Goal: Transaction & Acquisition: Purchase product/service

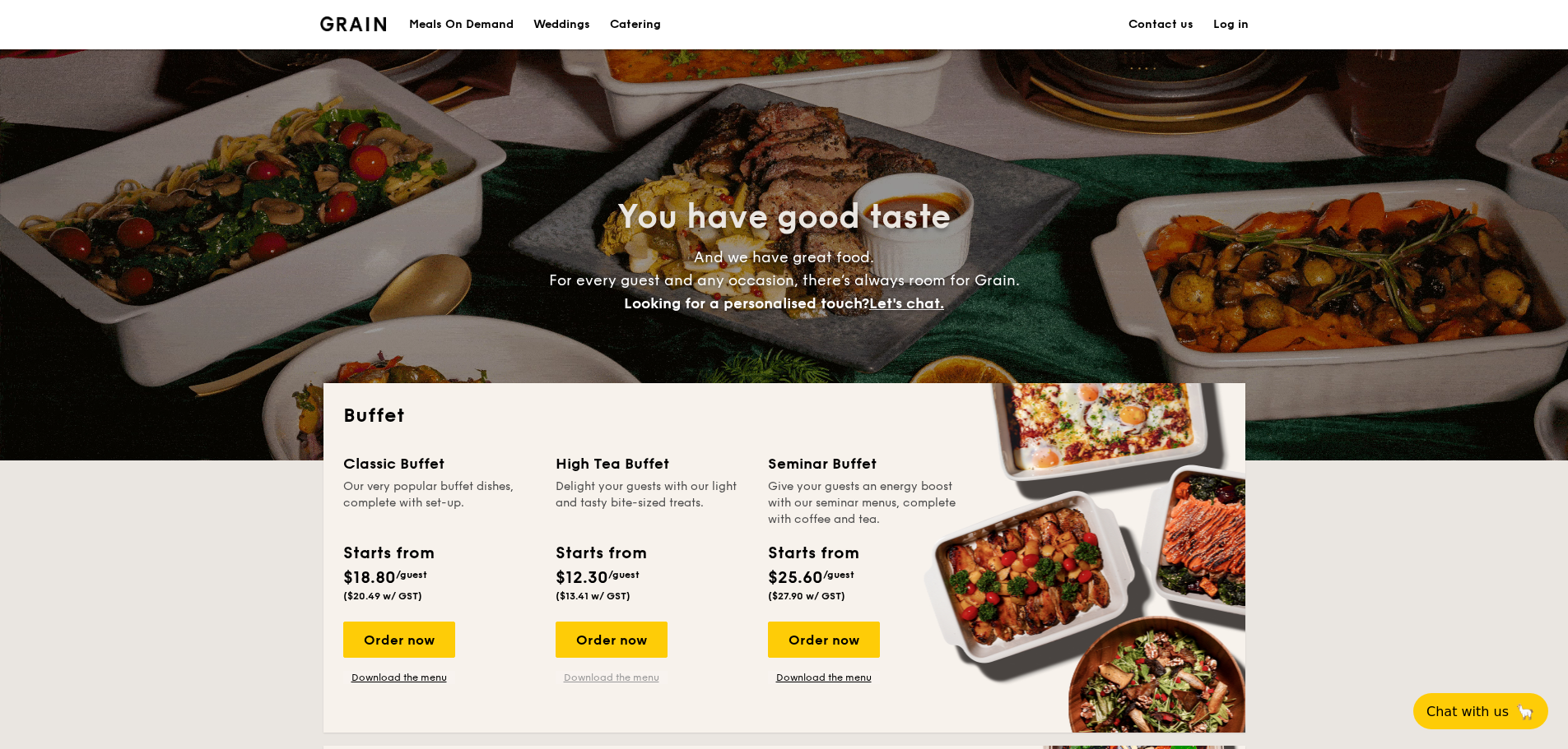
click at [625, 679] on link "Download the menu" at bounding box center [610, 677] width 111 height 13
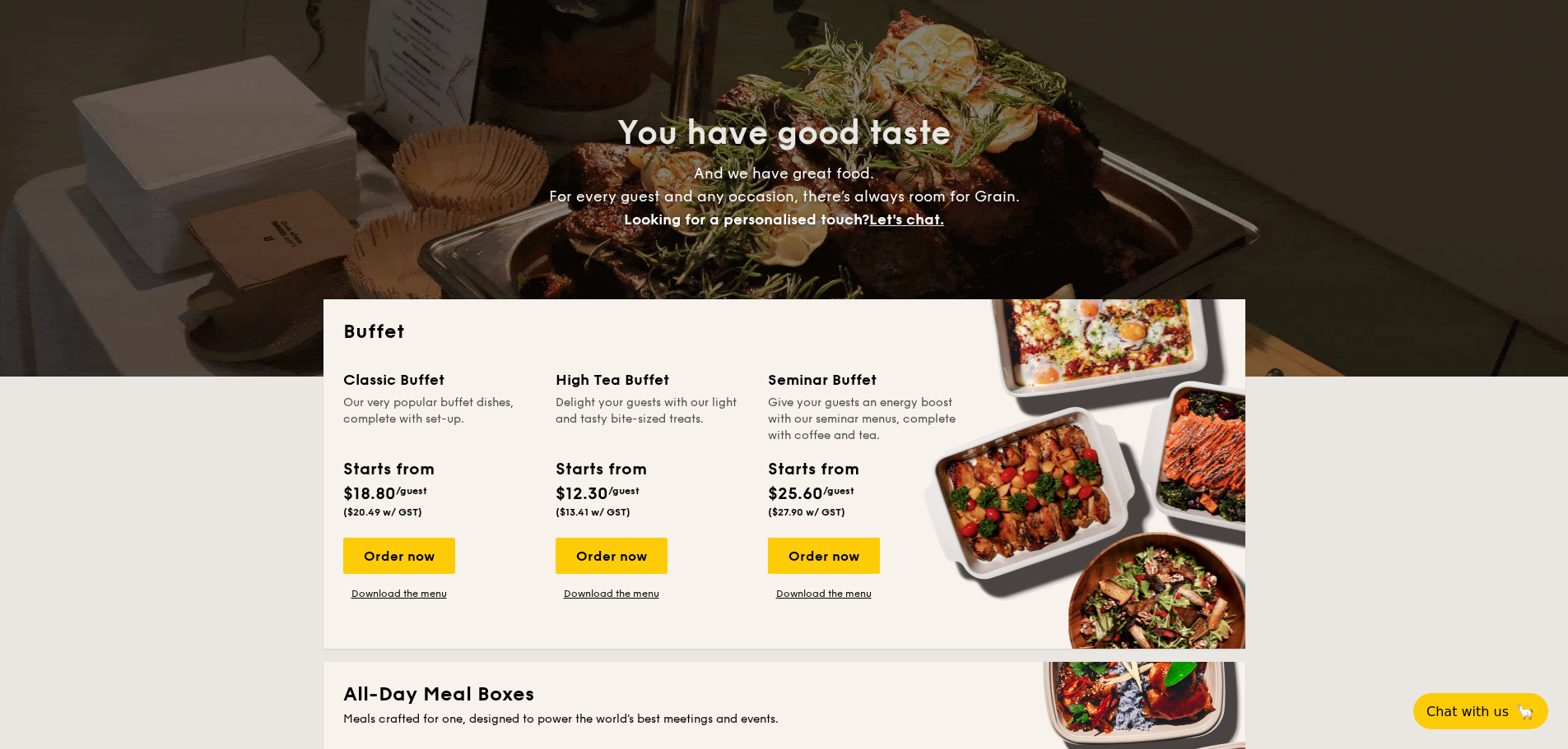
scroll to position [165, 0]
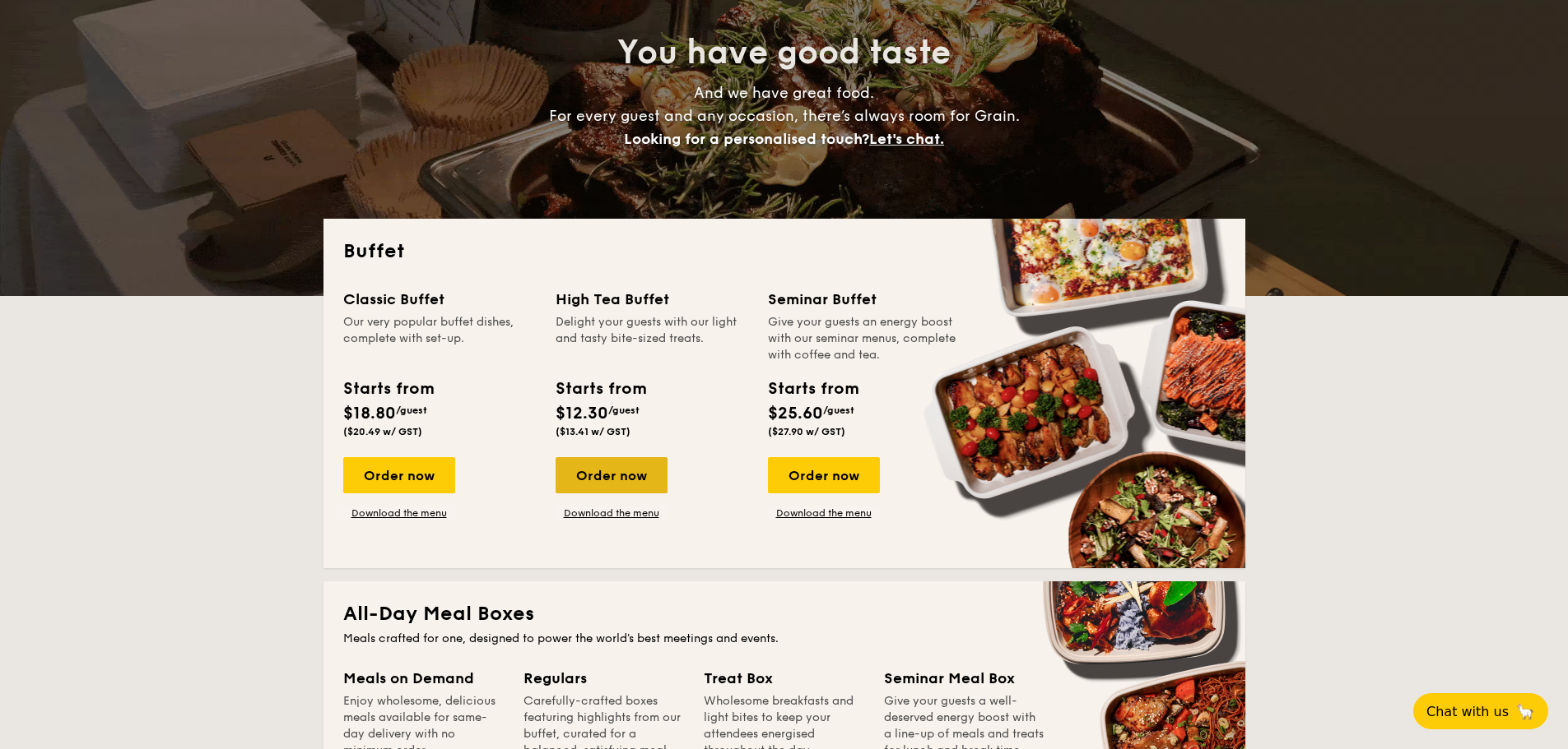
click at [628, 474] on div "Order now" at bounding box center [610, 475] width 111 height 36
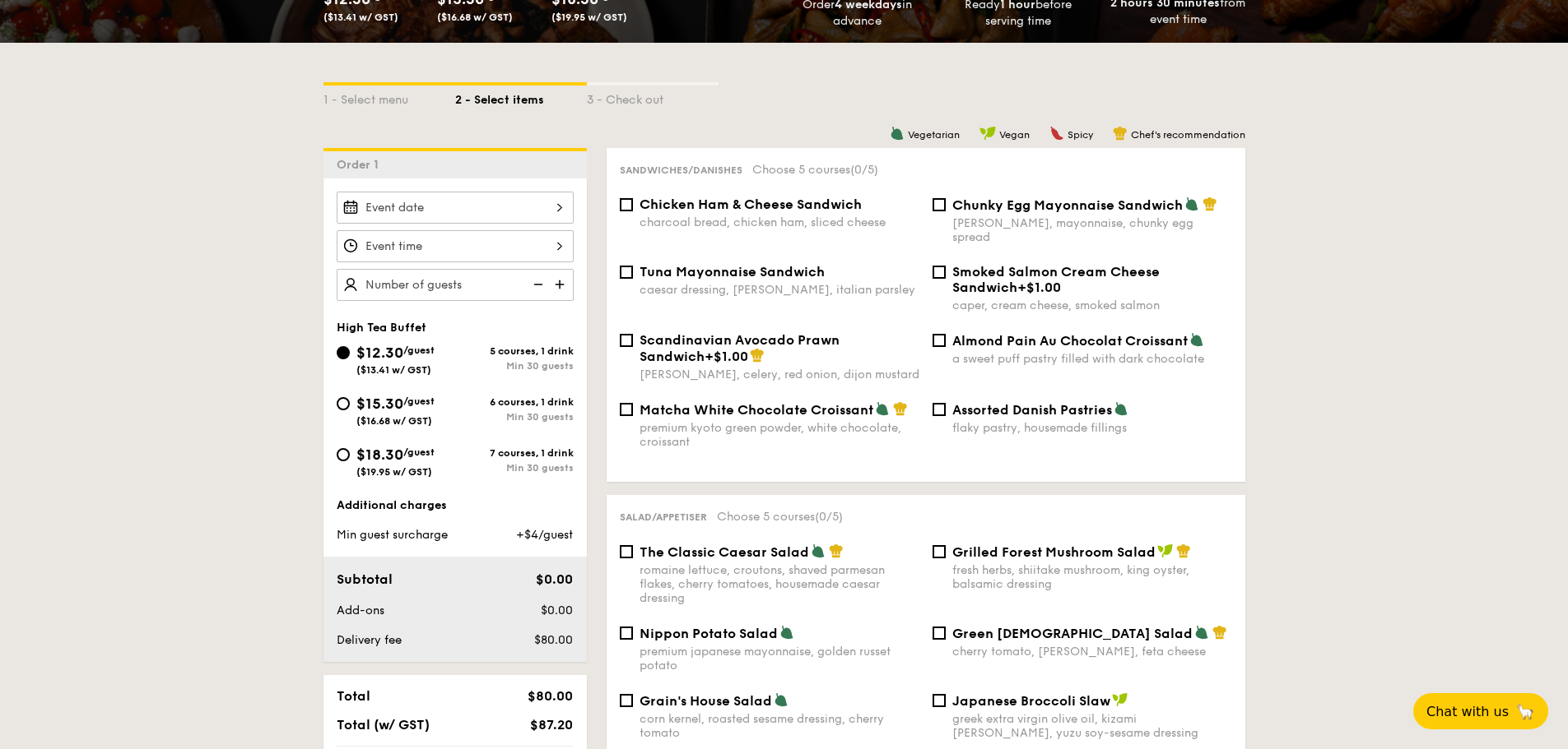
scroll to position [411, 0]
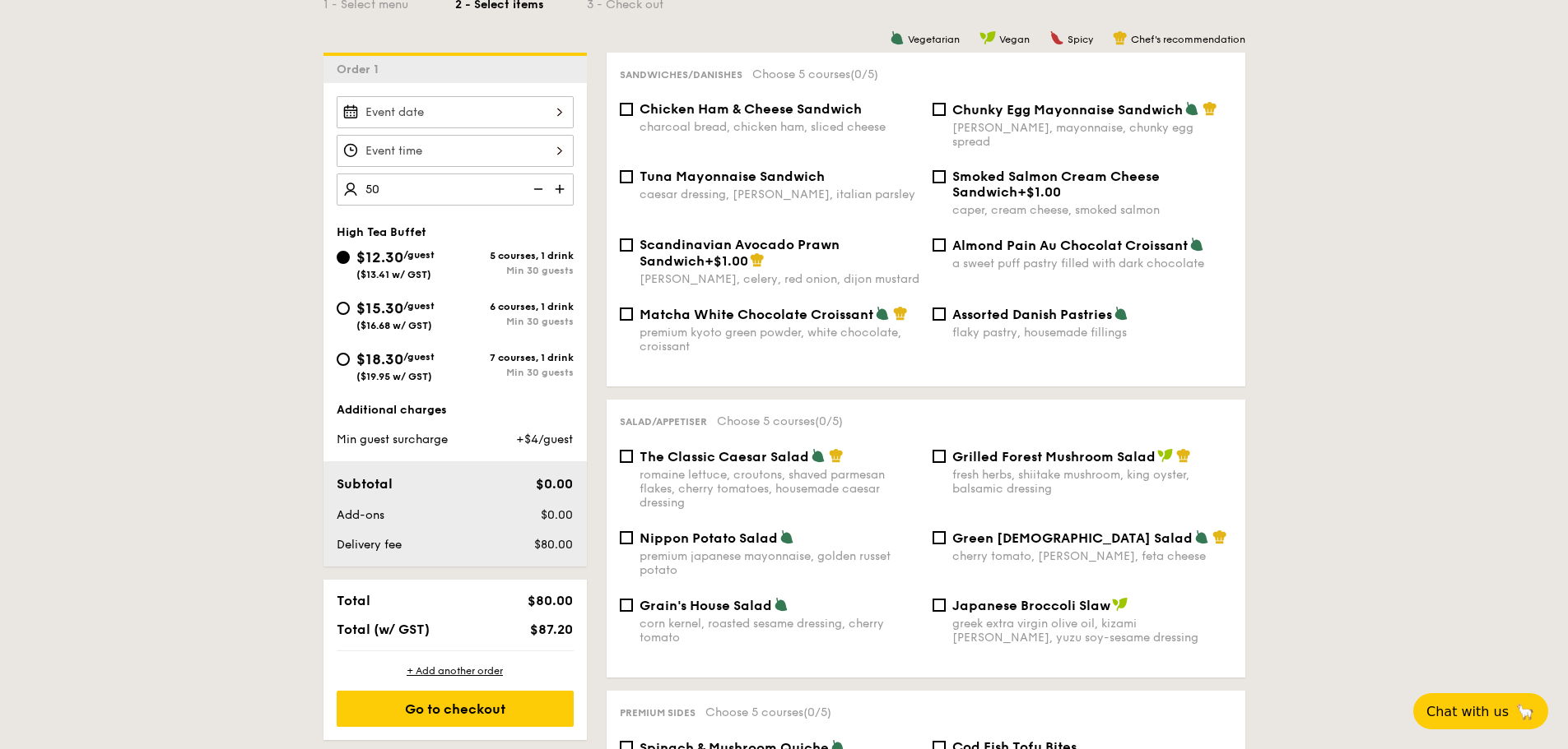
type input "50 guests"
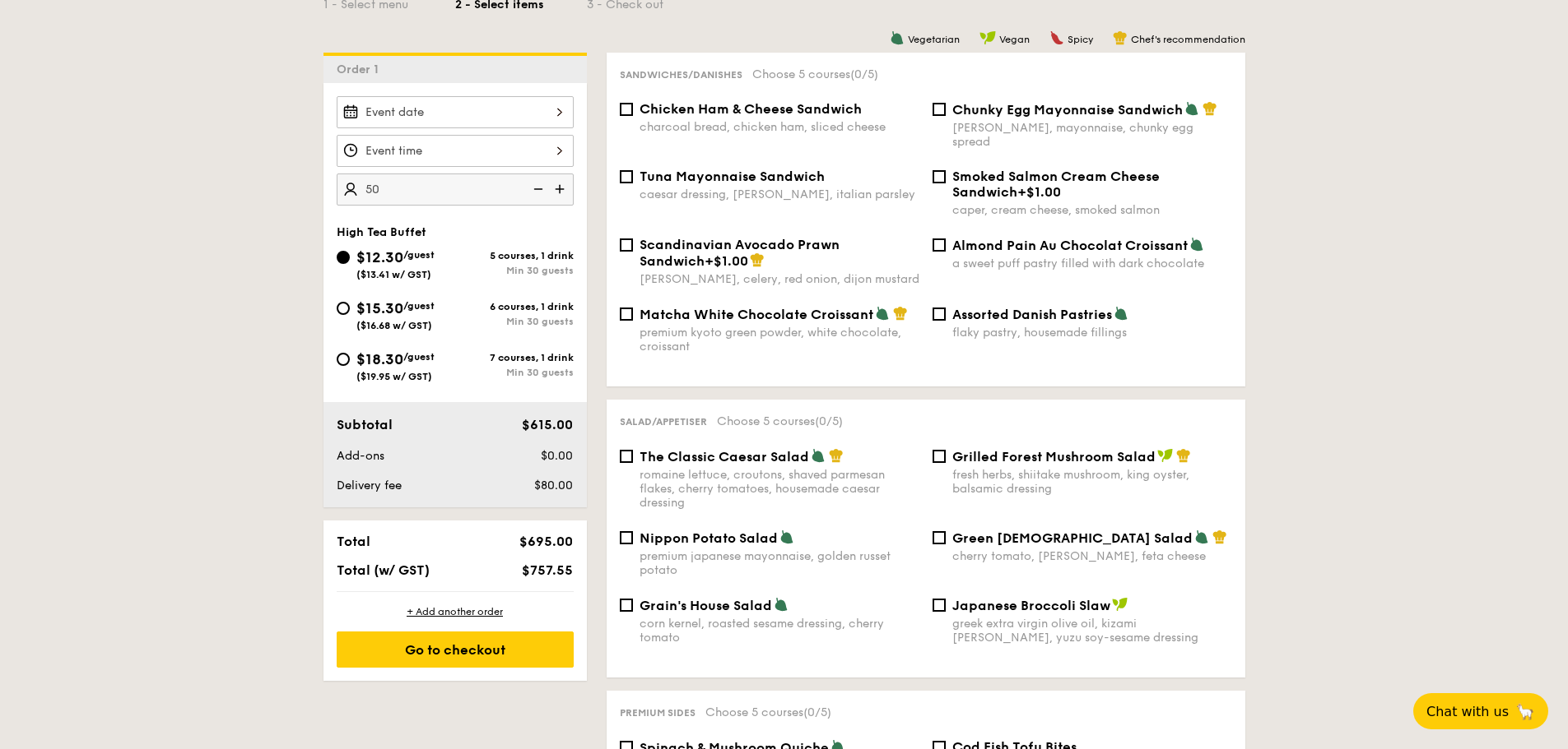
click at [1048, 306] on span "Assorted Danish Pastries" at bounding box center [1032, 314] width 160 height 16
click at [946, 307] on input "Assorted Danish Pastries flaky pastry, housemade fillings" at bounding box center [938, 313] width 13 height 13
checkbox input "true"
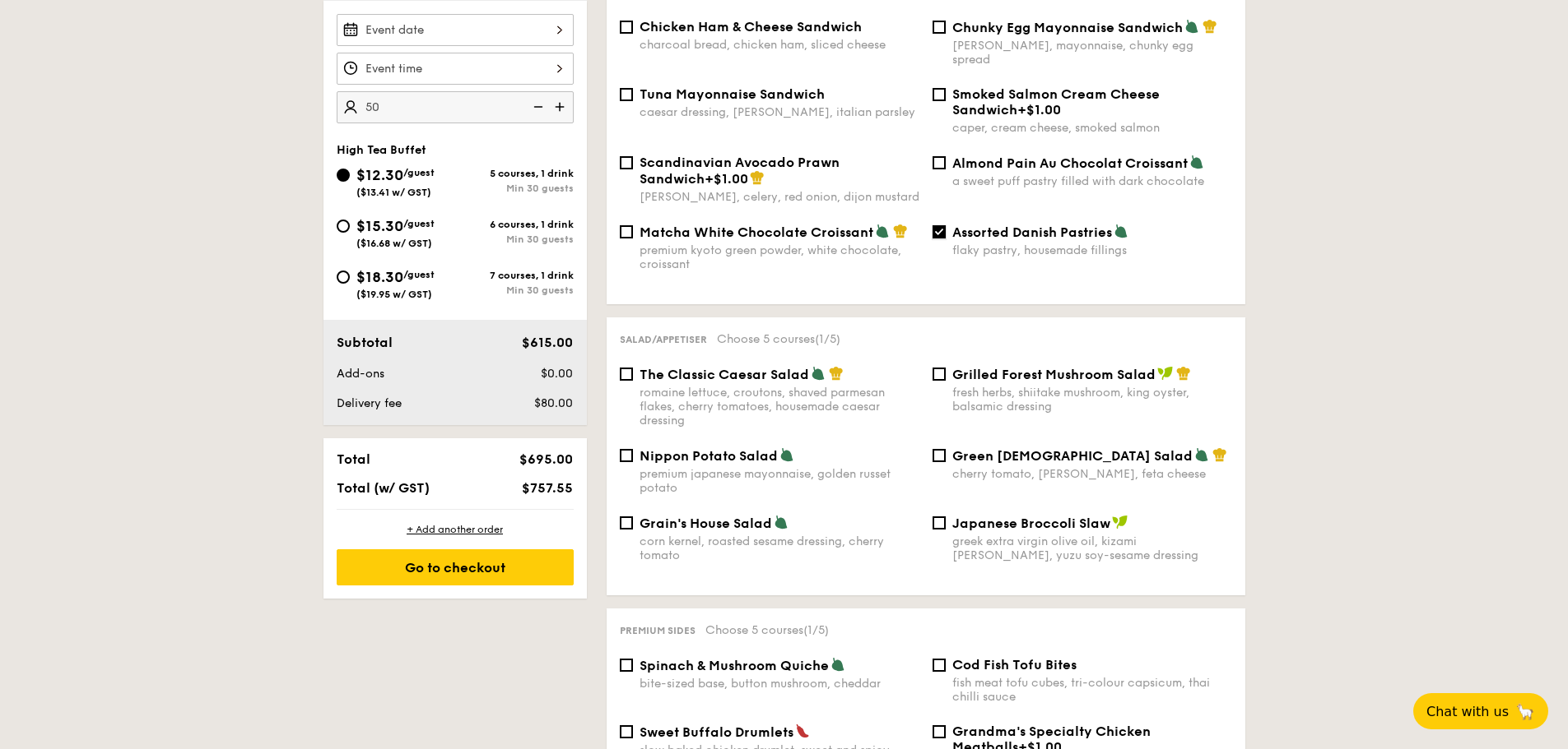
scroll to position [576, 0]
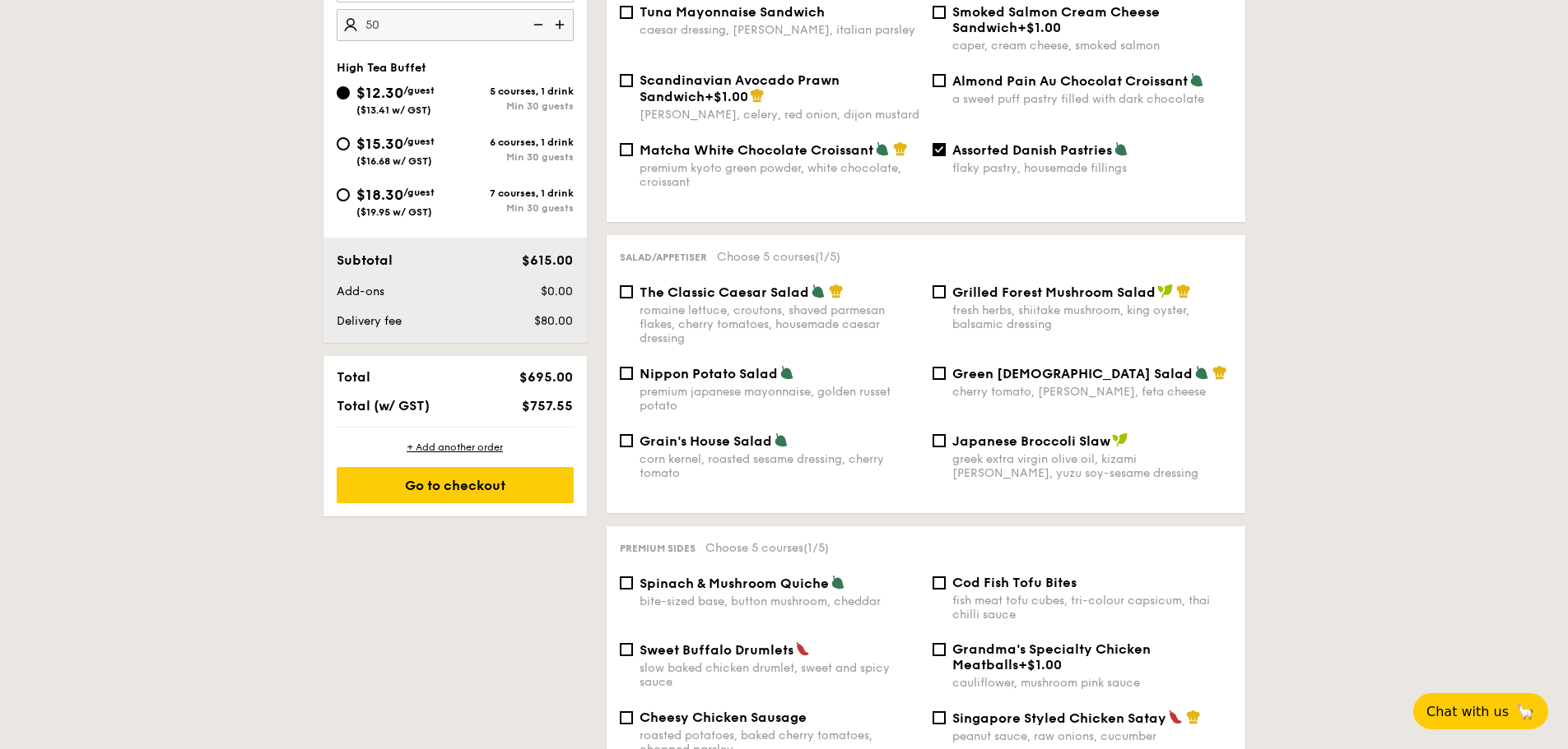
click at [732, 366] on span "Nippon Potato Salad" at bounding box center [708, 374] width 138 height 16
click at [633, 367] on input "Nippon Potato Salad premium japanese mayonnaise, golden russet potato" at bounding box center [625, 373] width 13 height 13
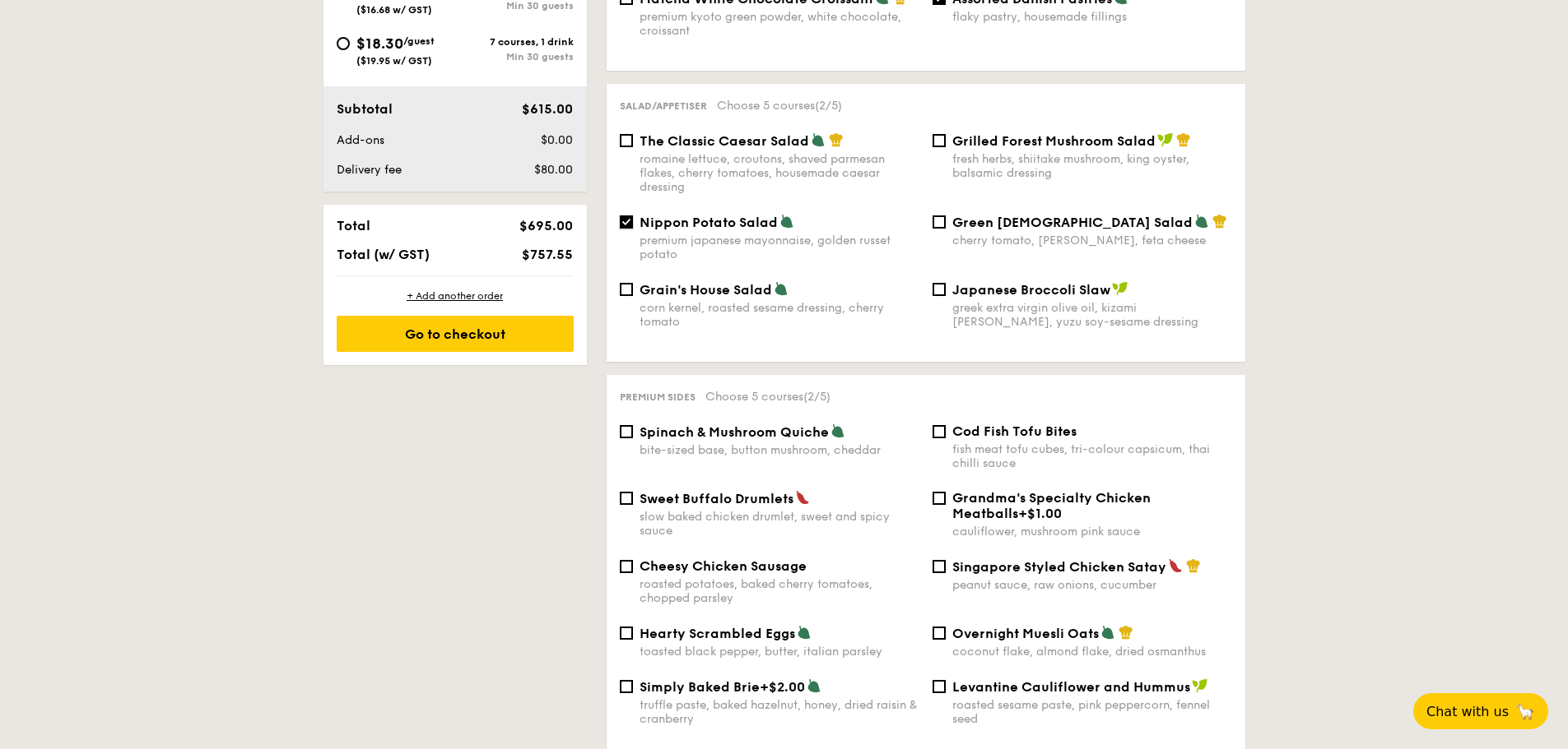
scroll to position [740, 0]
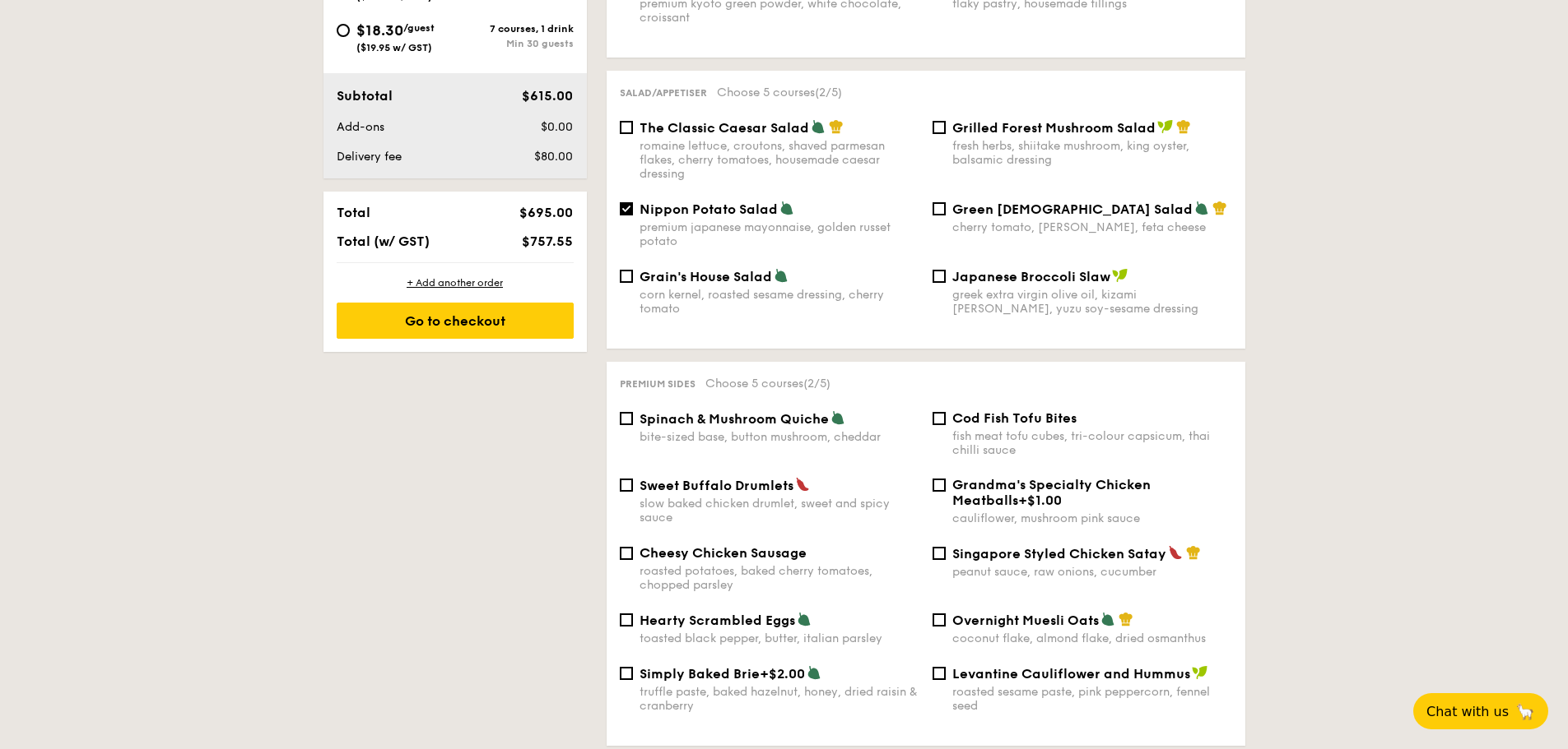
click at [678, 201] on span "Nippon Potato Salad" at bounding box center [708, 209] width 138 height 16
click at [633, 202] on input "Nippon Potato Salad premium japanese mayonnaise, golden russet potato" at bounding box center [625, 208] width 13 height 13
checkbox input "false"
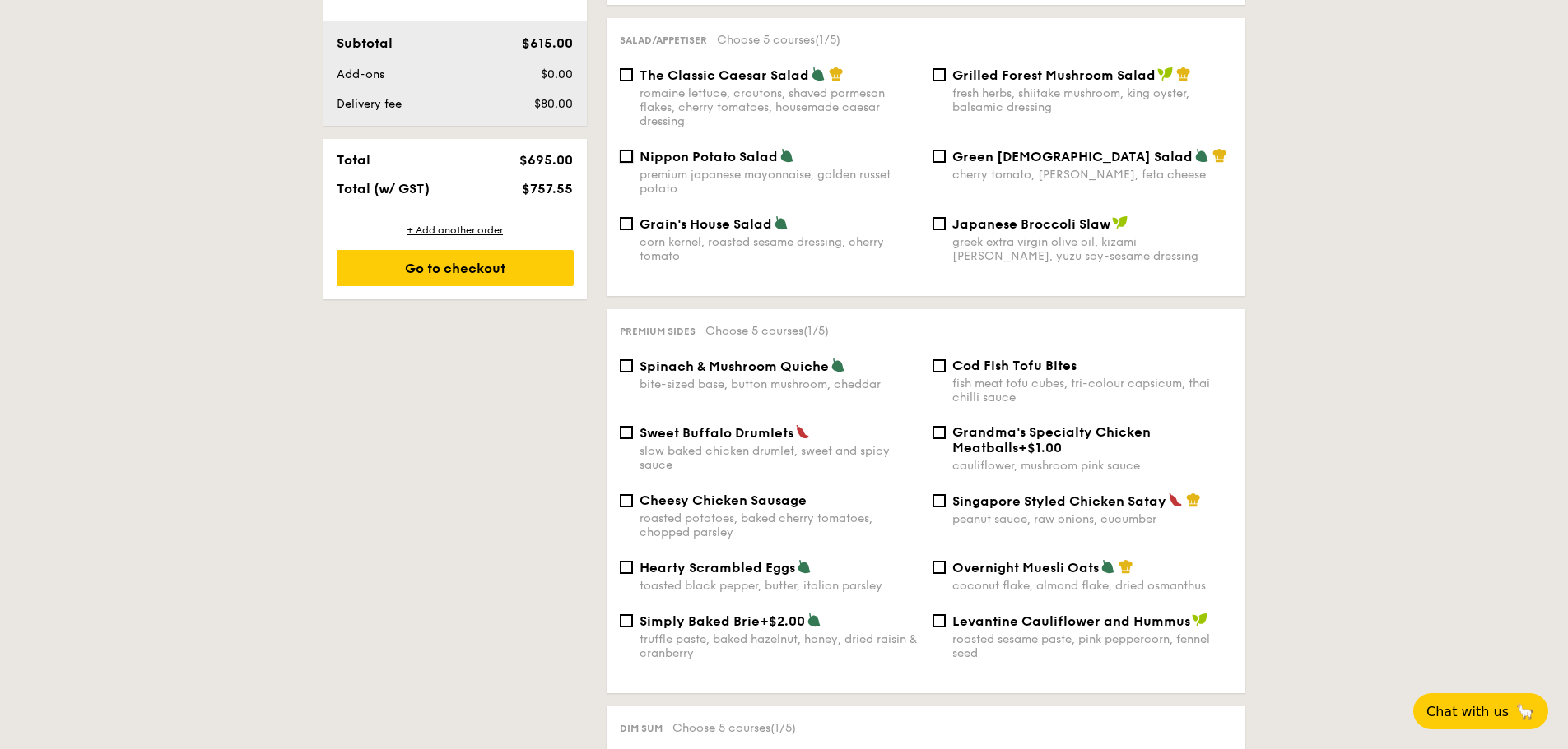
scroll to position [822, 0]
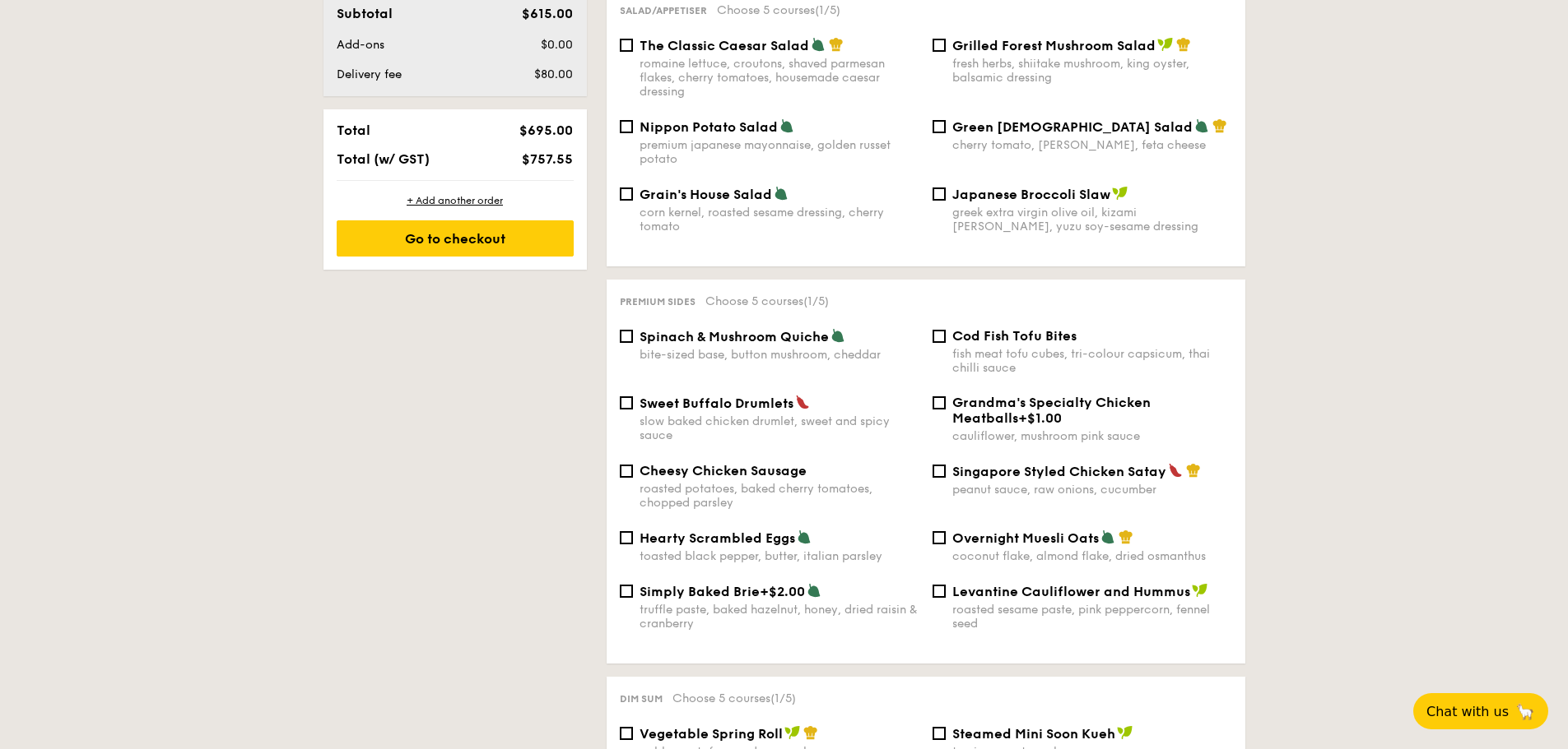
click at [1066, 464] on span "Singapore Styled Chicken Satay" at bounding box center [1058, 472] width 214 height 16
click at [946, 464] on input "Singapore Styled Chicken Satay peanut sauce, raw onions, cucumber" at bounding box center [938, 470] width 13 height 13
click at [968, 483] on div "peanut sauce, raw onions, cucumber" at bounding box center [1092, 490] width 280 height 14
click at [946, 469] on input "Singapore Styled Chicken Satay peanut sauce, raw onions, cucumber" at bounding box center [938, 470] width 13 height 13
checkbox input "false"
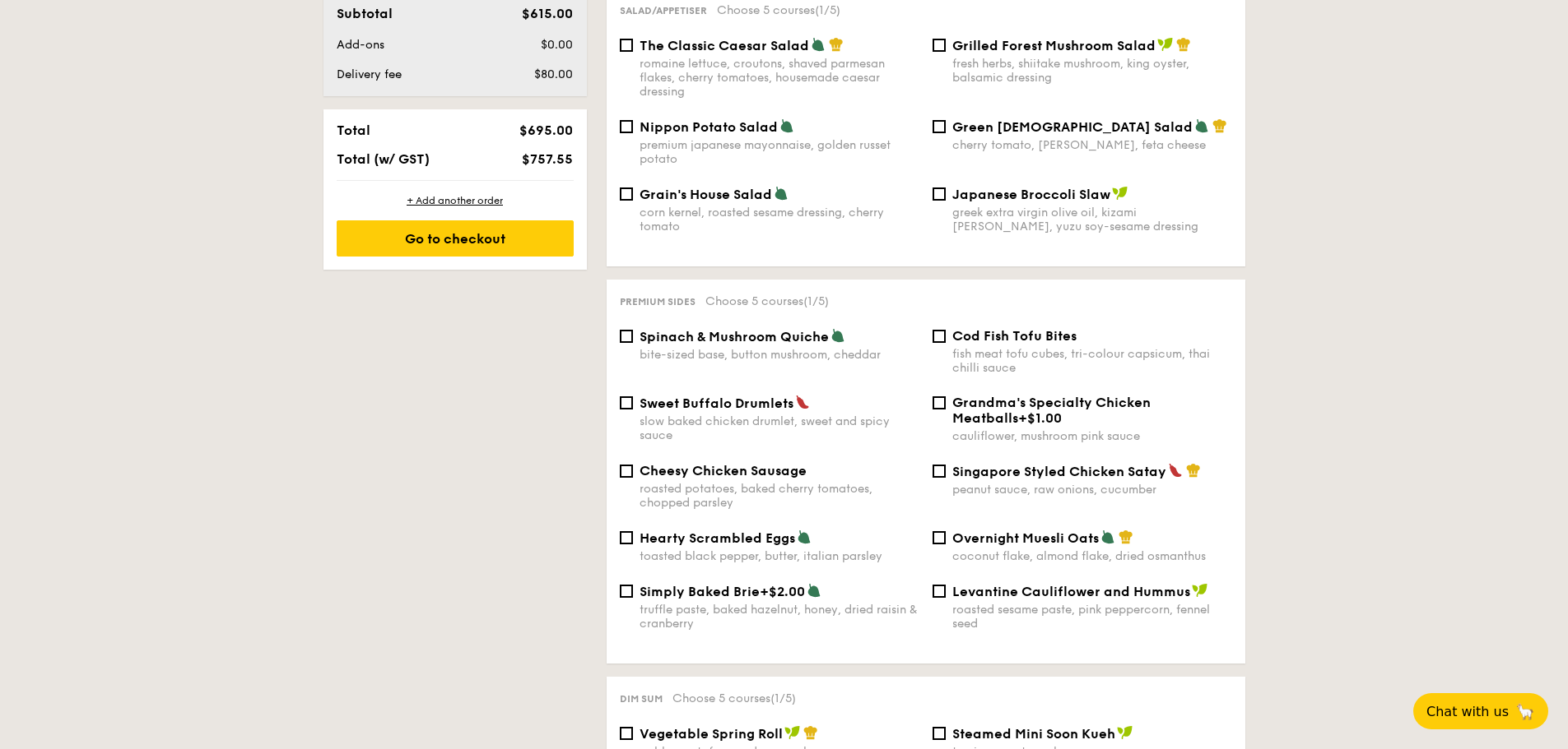
click at [716, 530] on span "Hearty Scrambled Eggs" at bounding box center [717, 538] width 156 height 16
click at [633, 531] on input "Hearty Scrambled Eggs toasted black pepper, butter, italian parsley" at bounding box center [625, 537] width 13 height 13
checkbox input "true"
click at [774, 463] on span "Cheesy Chicken Sausage" at bounding box center [722, 471] width 167 height 16
click at [633, 464] on input "Cheesy Chicken Sausage roasted potatoes, baked cherry tomatoes, chopped parsley" at bounding box center [625, 470] width 13 height 13
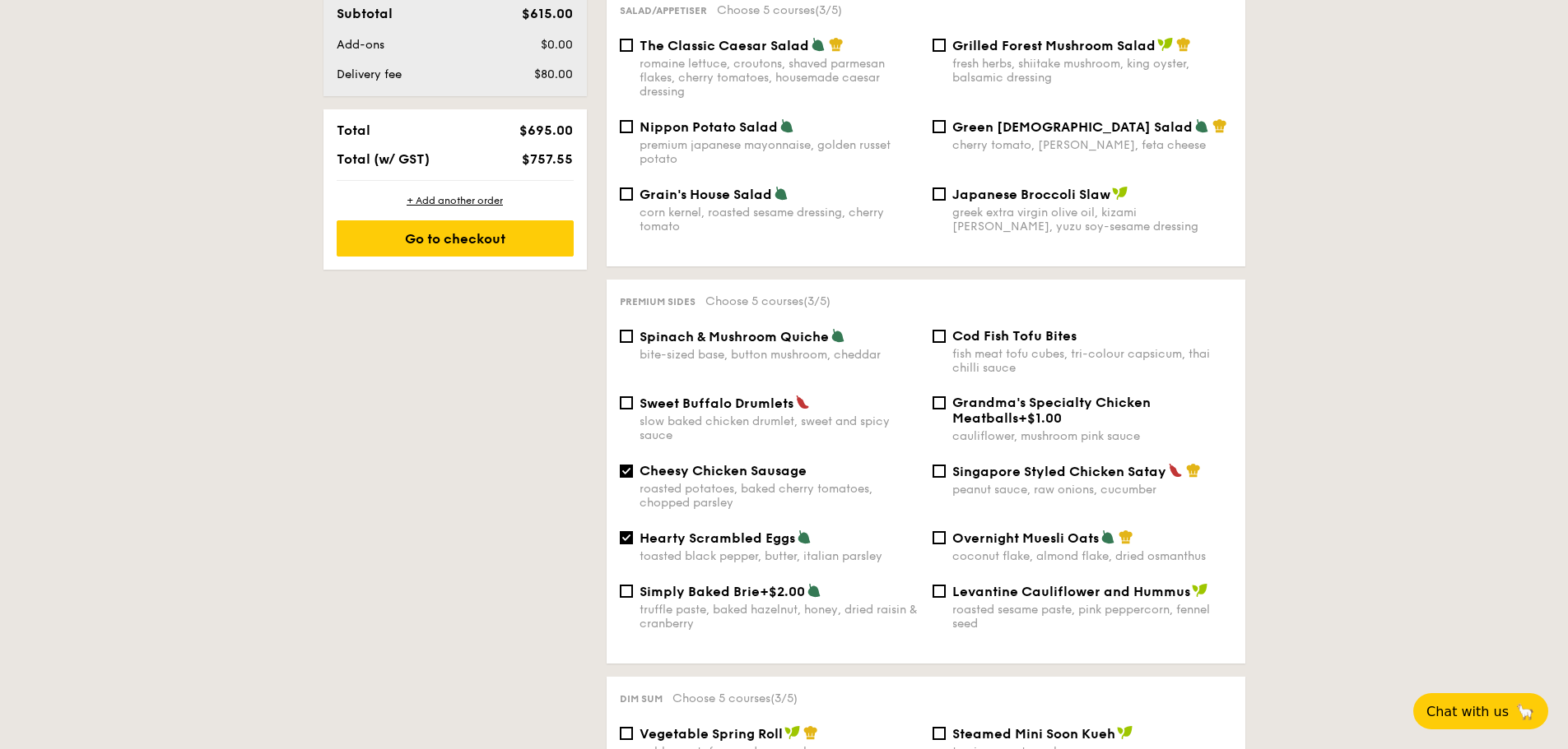
click at [749, 463] on span "Cheesy Chicken Sausage" at bounding box center [722, 471] width 167 height 16
click at [633, 464] on input "Cheesy Chicken Sausage roasted potatoes, baked cherry tomatoes, chopped parsley" at bounding box center [625, 470] width 13 height 13
click at [764, 463] on span "Cheesy Chicken Sausage" at bounding box center [722, 471] width 167 height 16
click at [633, 464] on input "Cheesy Chicken Sausage roasted potatoes, baked cherry tomatoes, chopped parsley" at bounding box center [625, 470] width 13 height 13
checkbox input "true"
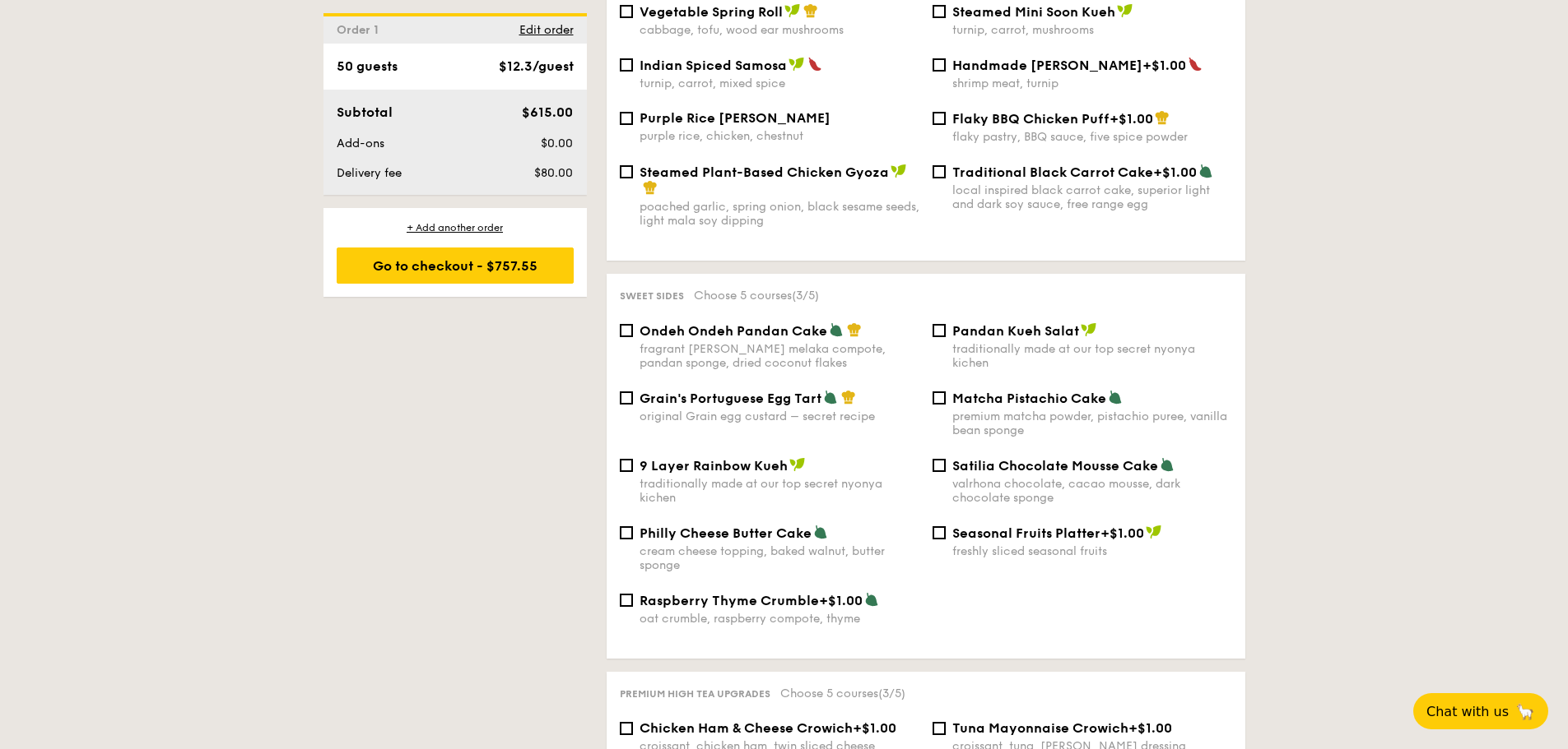
scroll to position [1562, 0]
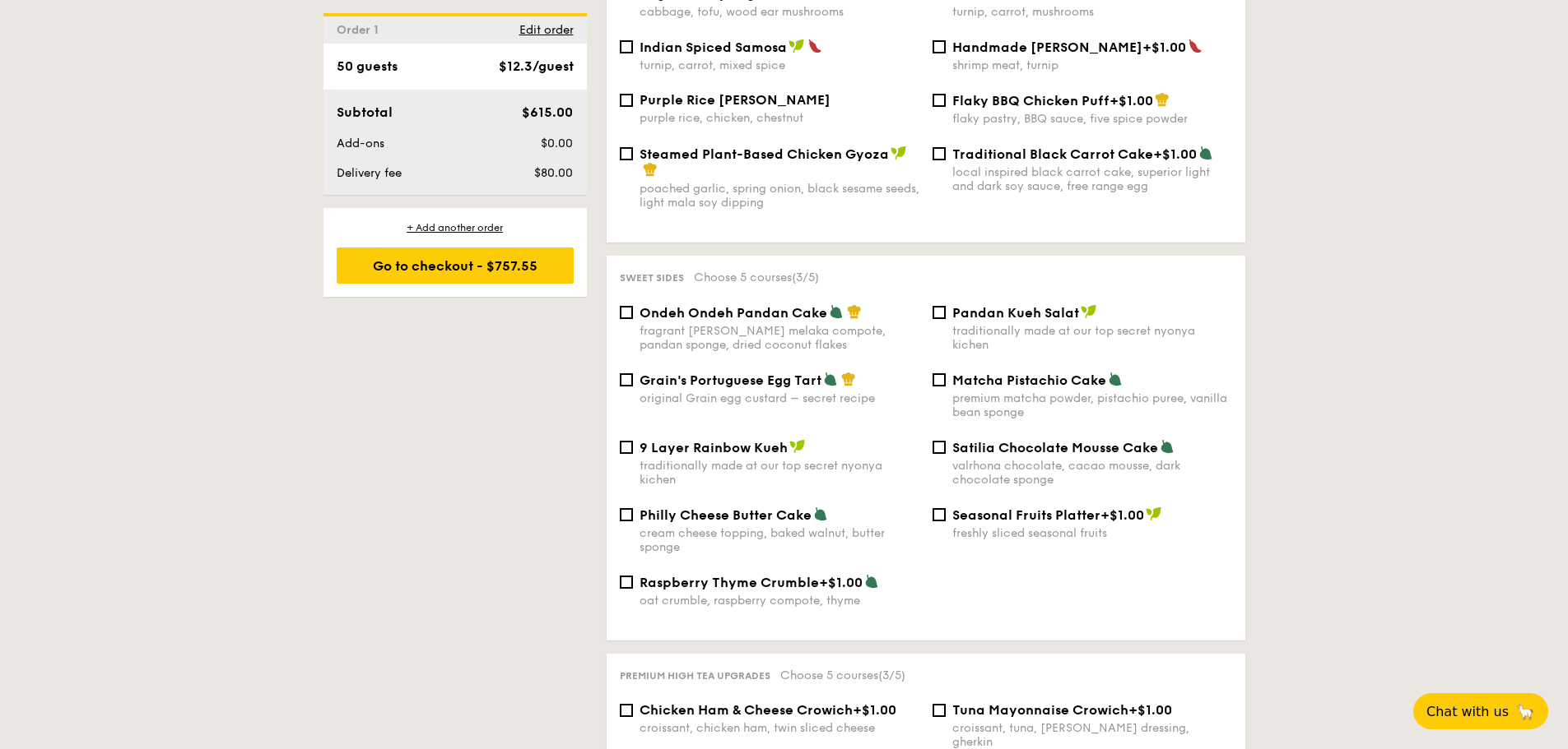
click at [1055, 459] on div "valrhona chocolate, cacao mousse, dark chocolate sponge" at bounding box center [1092, 473] width 280 height 28
click at [946, 452] on input "Satilia Chocolate Mousse Cake valrhona chocolate, cacao mousse, dark chocolate …" at bounding box center [938, 446] width 13 height 13
checkbox input "true"
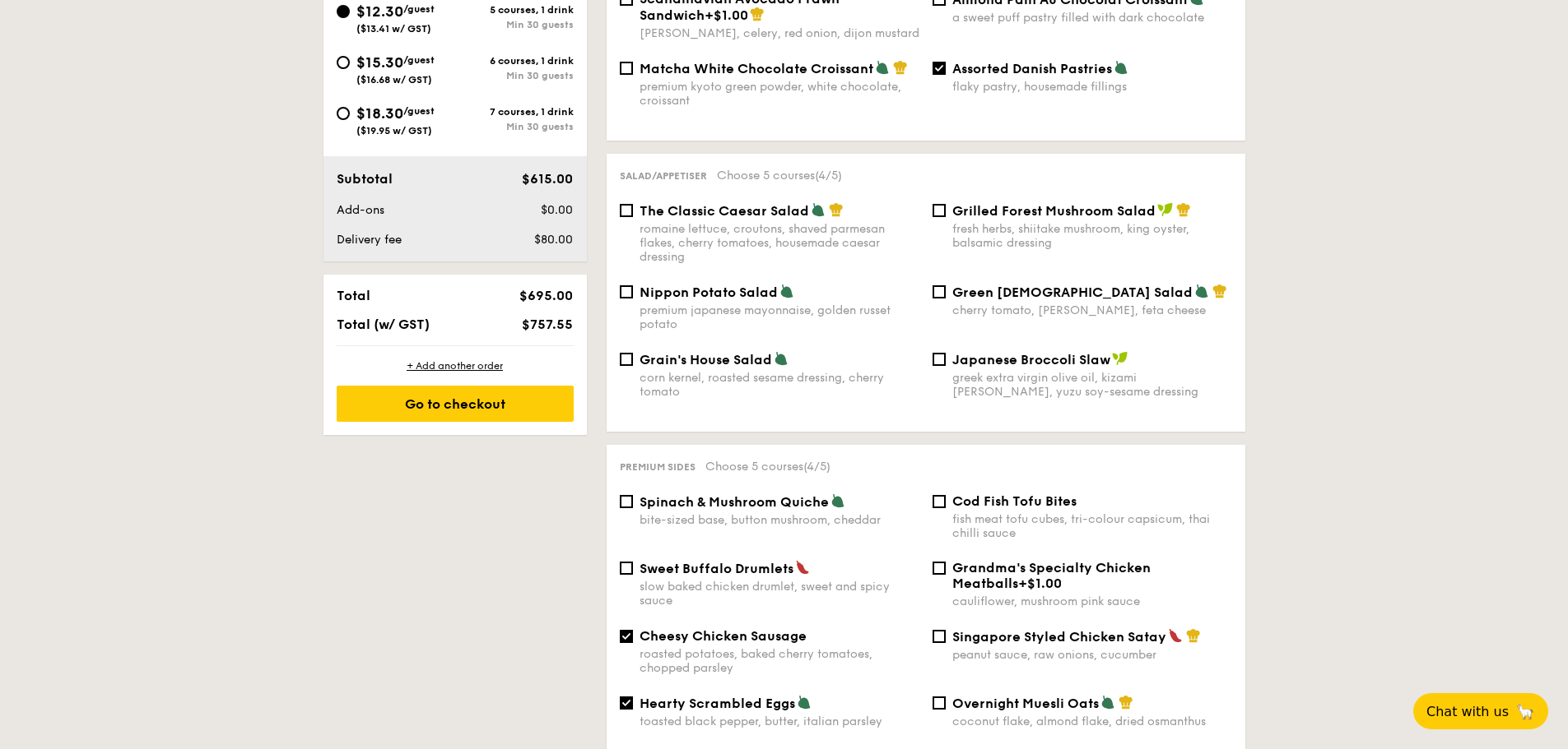
scroll to position [658, 0]
click at [1002, 221] on div "fresh herbs, shiitake mushroom, king oyster, balsamic dressing" at bounding box center [1092, 235] width 280 height 28
click at [946, 210] on input "Grilled Forest Mushroom Salad fresh herbs, shiitake mushroom, king oyster, bals…" at bounding box center [938, 209] width 13 height 13
checkbox input "true"
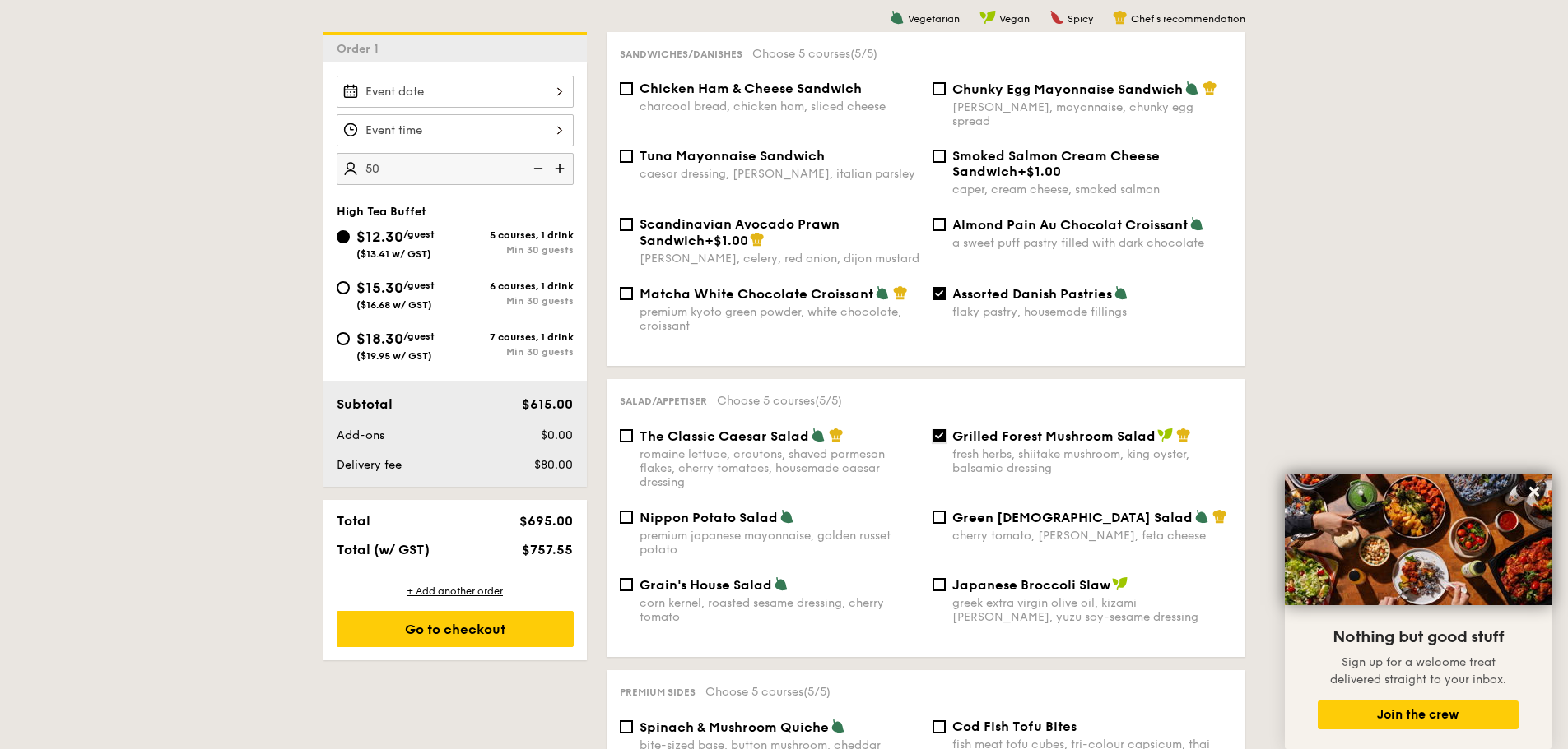
scroll to position [411, 0]
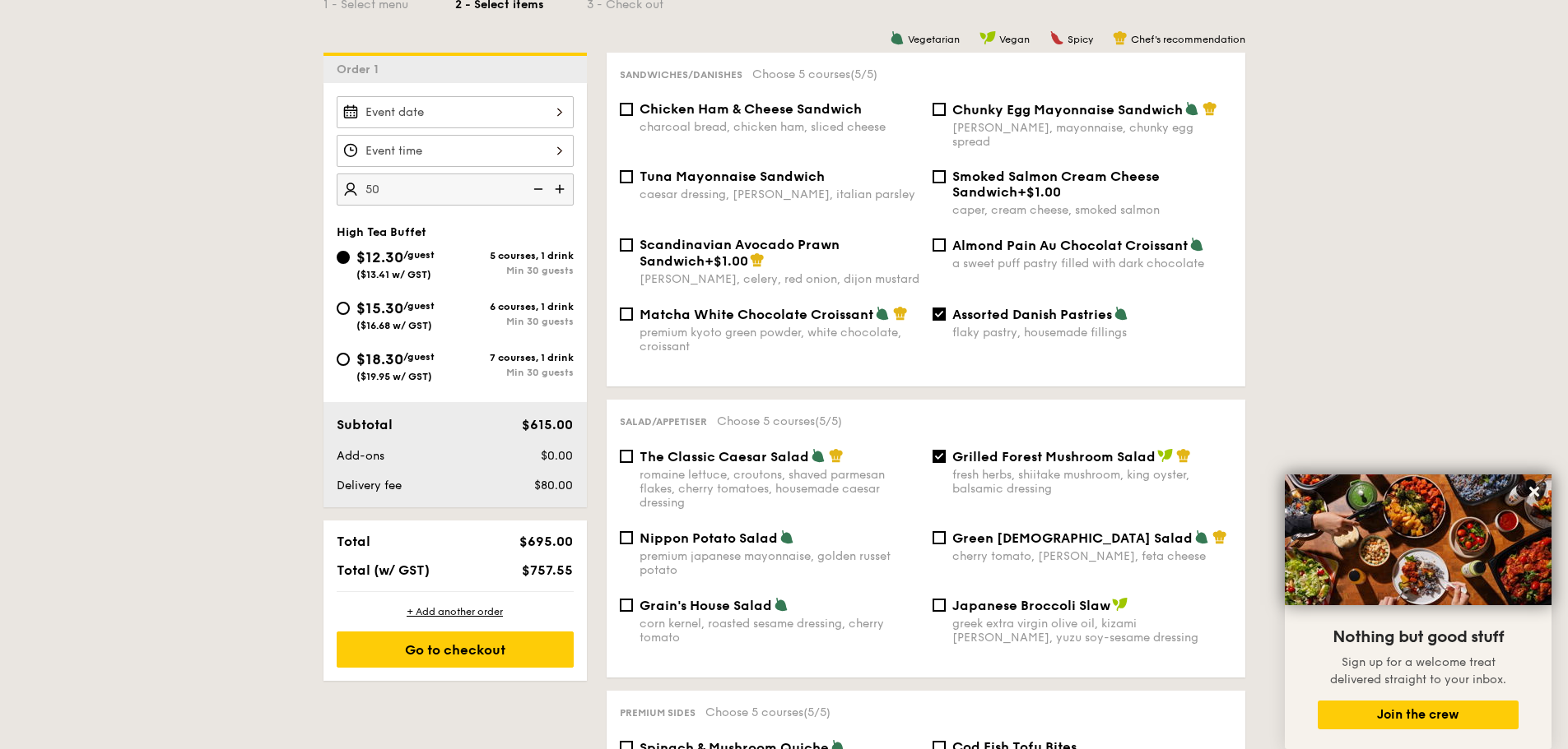
click at [532, 191] on img at bounding box center [536, 189] width 25 height 32
click at [535, 188] on img at bounding box center [536, 189] width 25 height 32
click at [561, 192] on img at bounding box center [561, 189] width 25 height 32
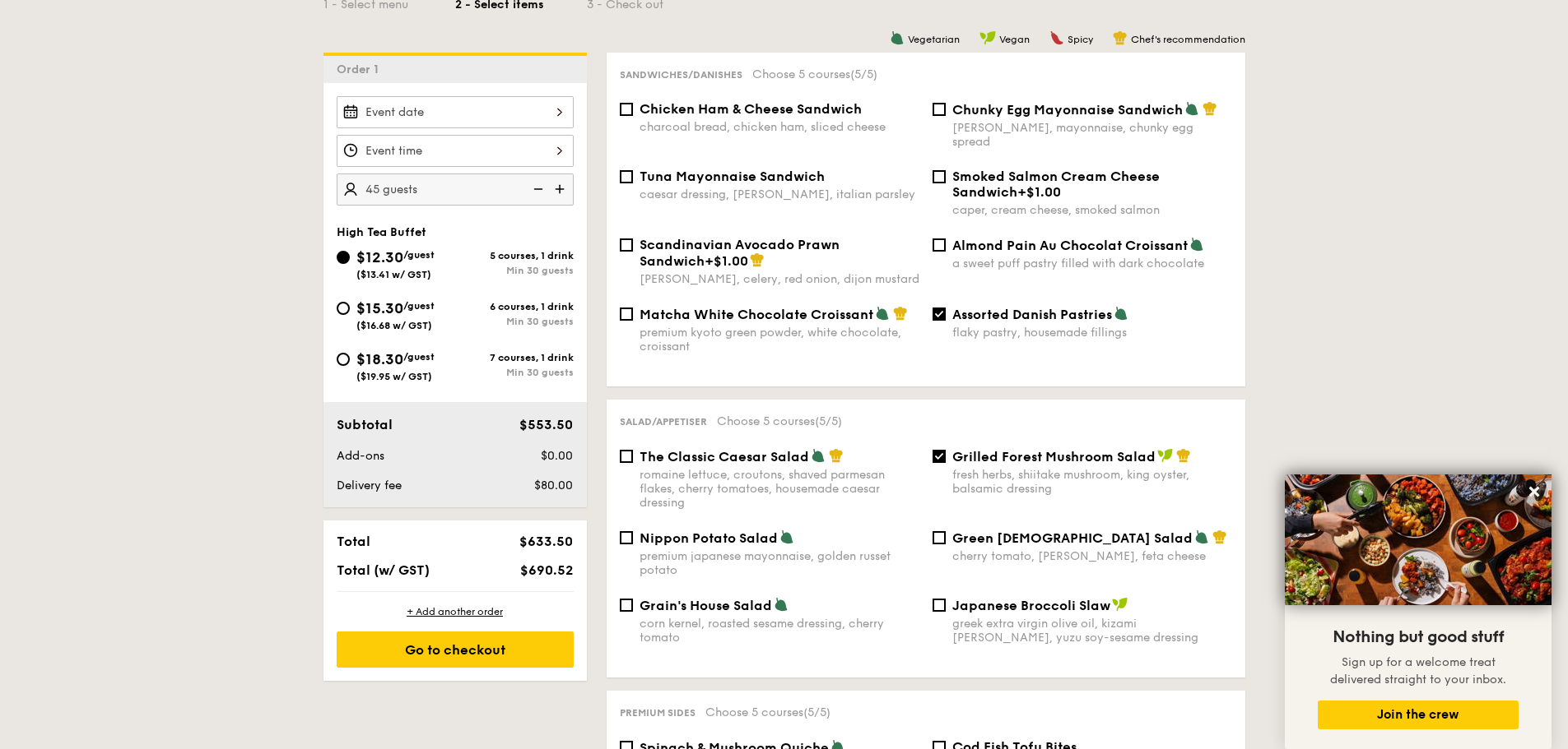
click at [540, 184] on img at bounding box center [536, 189] width 25 height 32
type input "40 guests"
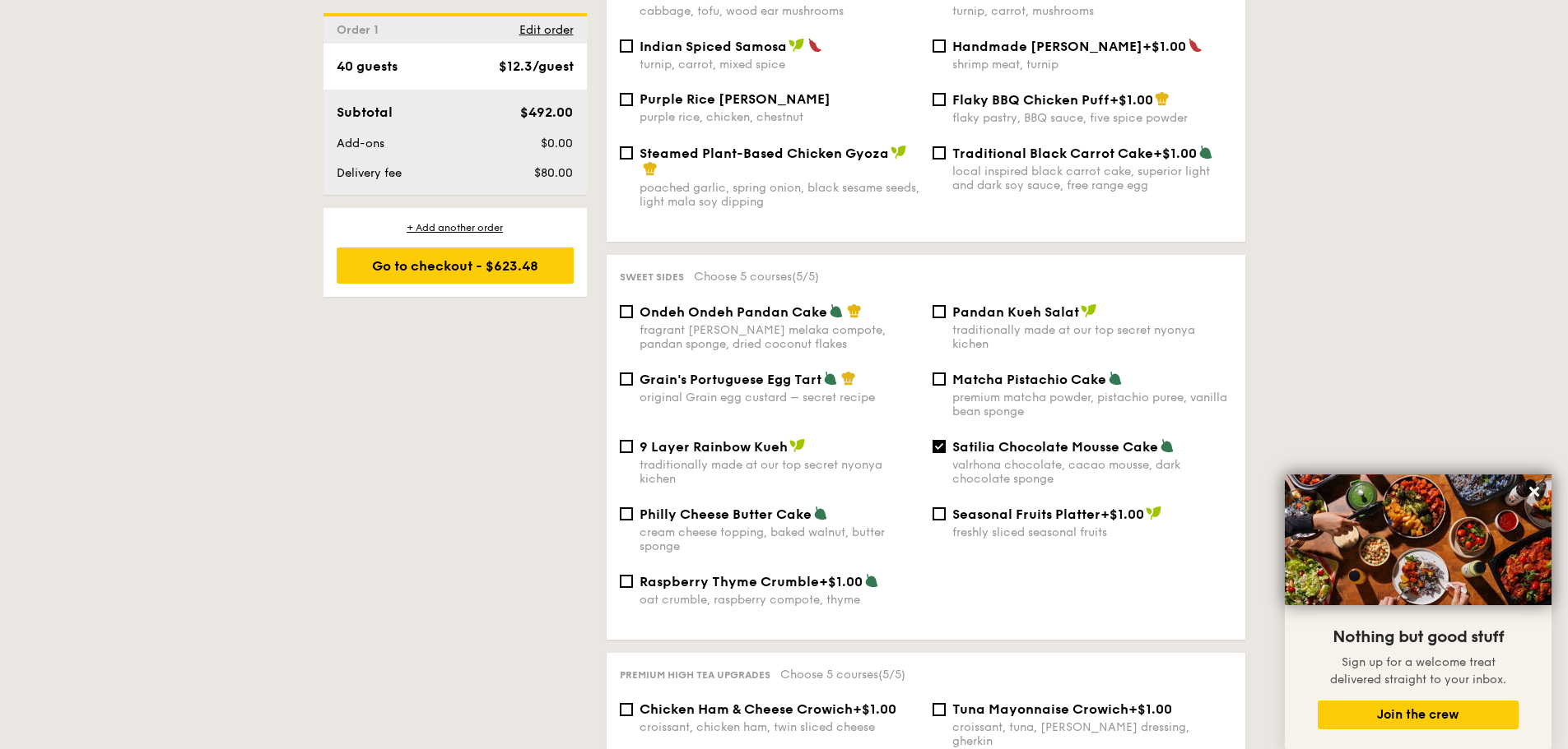
scroll to position [1727, 0]
